Goal: Task Accomplishment & Management: Manage account settings

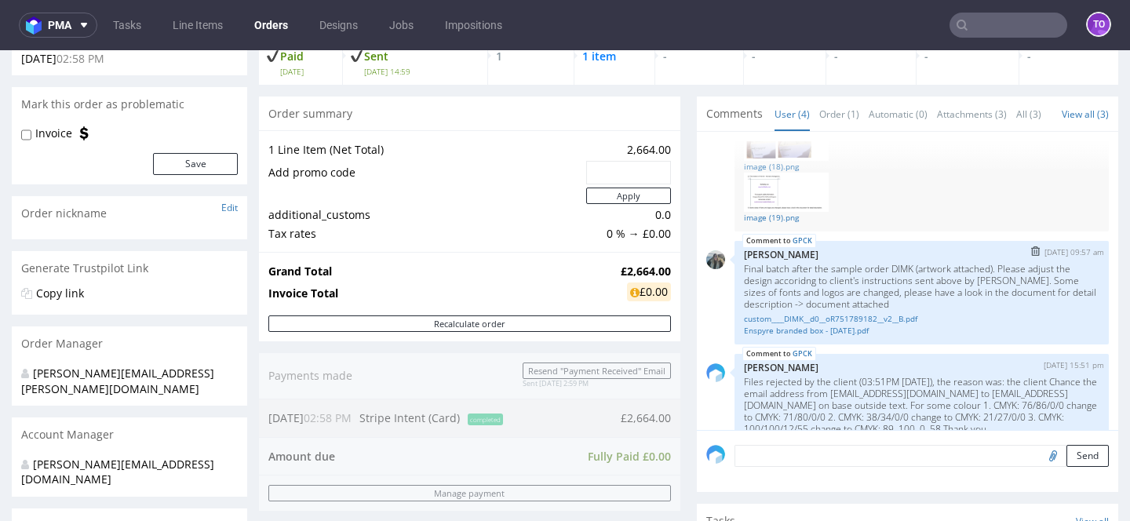
scroll to position [229, 0]
click at [825, 329] on link "custom____DIMK__d0__oR751789182__v2__B.pdf" at bounding box center [921, 323] width 355 height 12
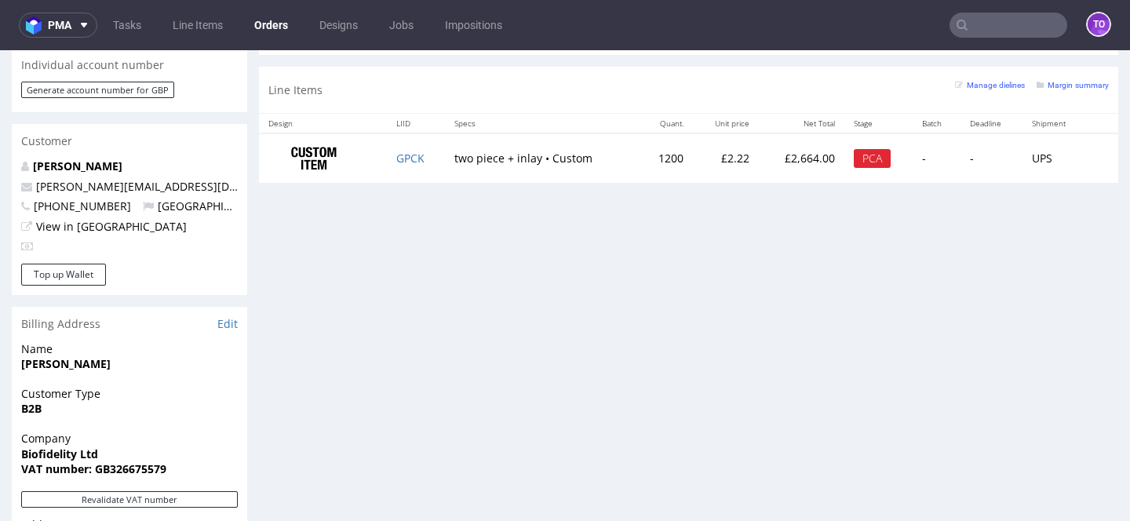
scroll to position [669, 0]
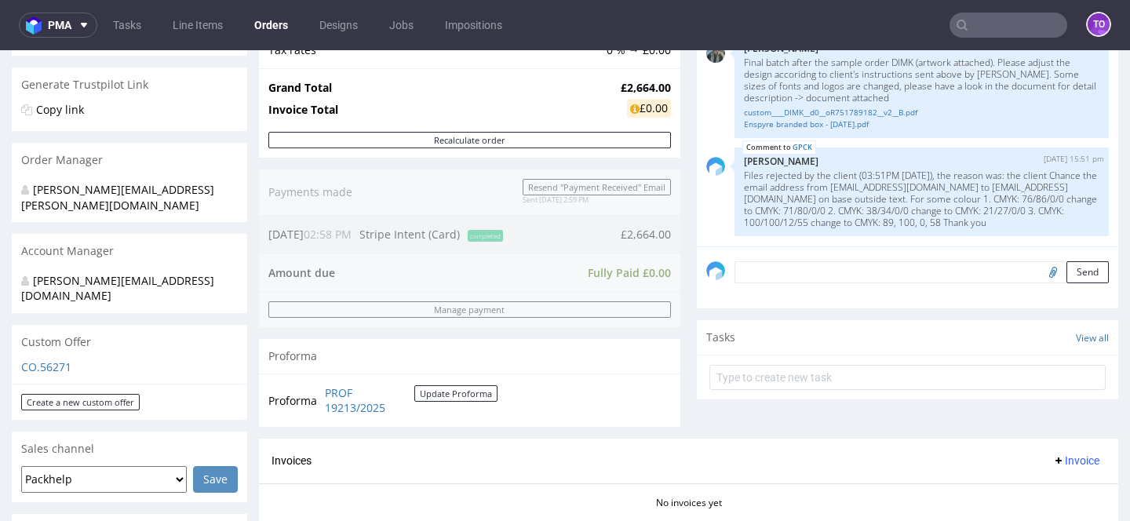
scroll to position [291, 0]
click at [810, 131] on link "Enspyre branded box - [DATE].pdf" at bounding box center [921, 126] width 355 height 12
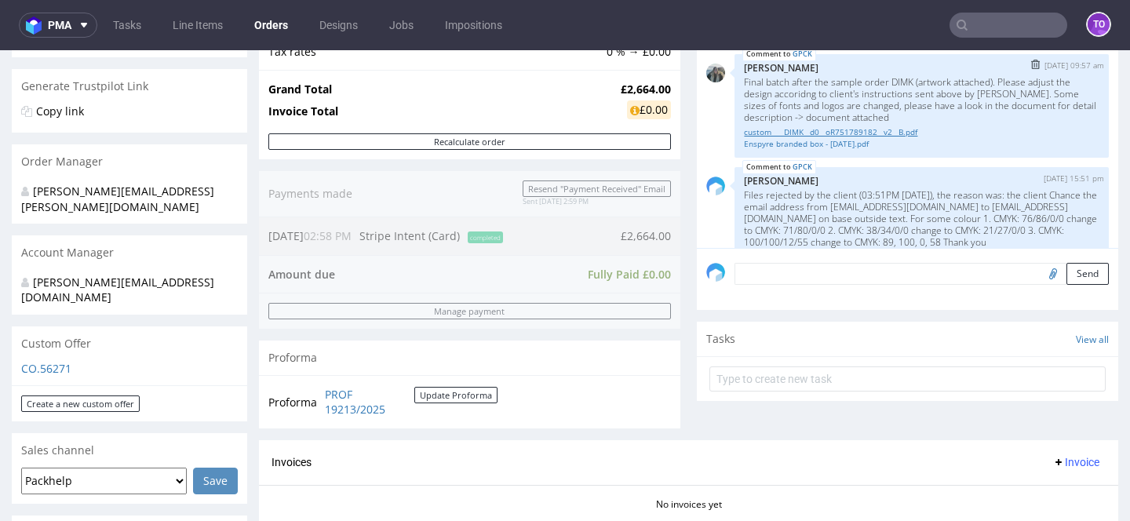
click at [820, 138] on link "custom____DIMK__d0__oR751789182__v2__B.pdf" at bounding box center [921, 132] width 355 height 12
click at [797, 150] on link "Enspyre branded box - [DATE].pdf" at bounding box center [921, 144] width 355 height 12
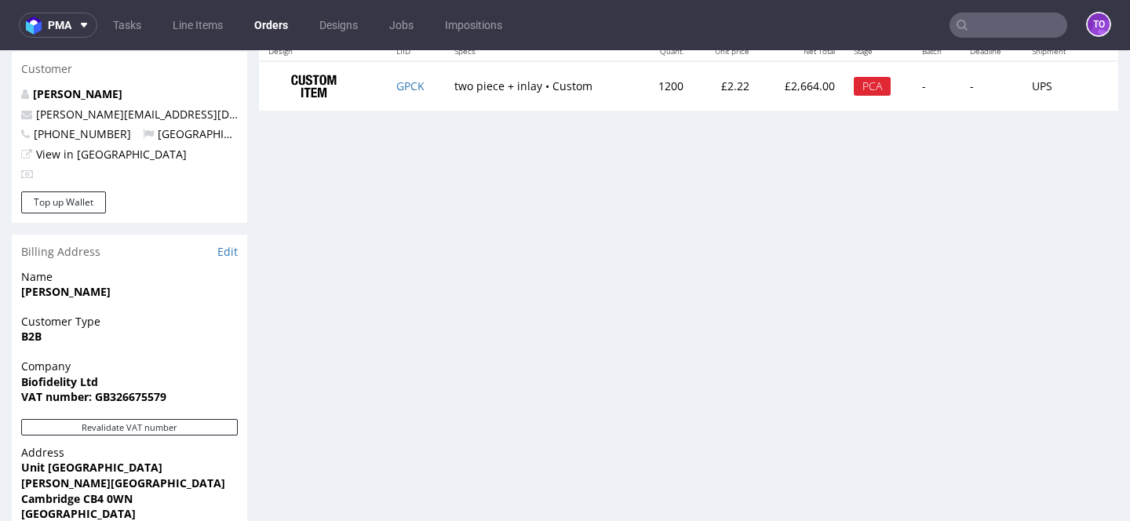
scroll to position [1080, 0]
